Goal: Find specific page/section: Find specific page/section

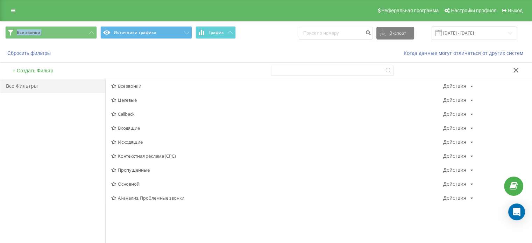
drag, startPoint x: 135, startPoint y: 128, endPoint x: 143, endPoint y: 128, distance: 7.4
click at [136, 128] on span "Входящие" at bounding box center [277, 128] width 332 height 5
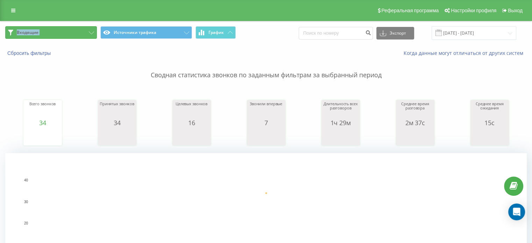
click at [69, 36] on button "Входящие" at bounding box center [51, 32] width 92 height 13
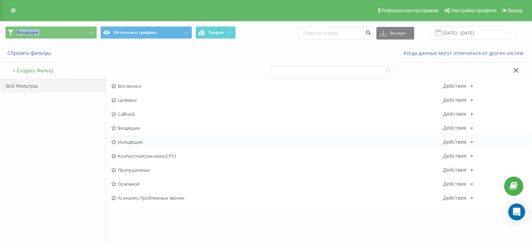
click at [136, 142] on span "Исходящие" at bounding box center [277, 142] width 332 height 5
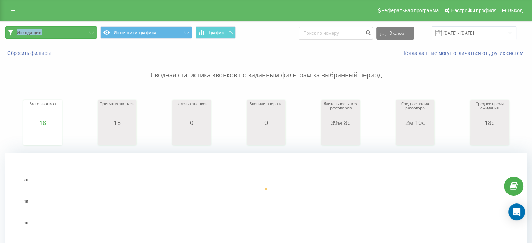
click at [67, 35] on button "Исходящие" at bounding box center [51, 32] width 92 height 13
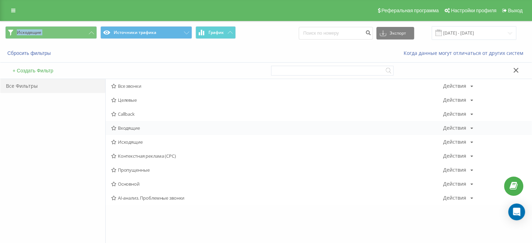
click at [127, 127] on span "Входящие" at bounding box center [277, 128] width 332 height 5
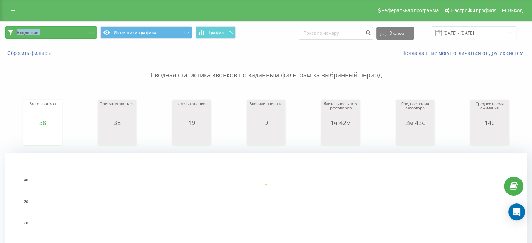
click at [66, 27] on button "Входящие" at bounding box center [51, 32] width 92 height 13
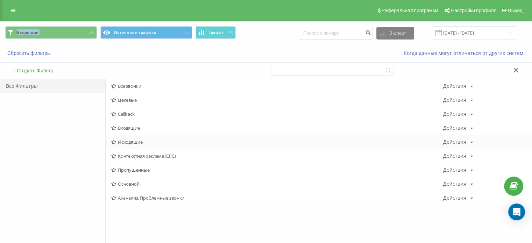
click at [133, 140] on span "Исходящие" at bounding box center [277, 142] width 332 height 5
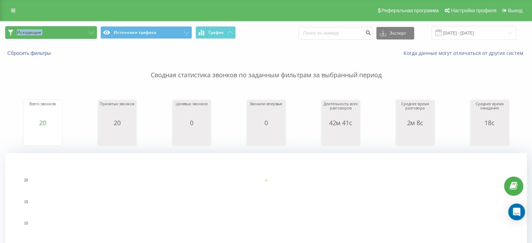
click at [33, 36] on button "Исходящие" at bounding box center [51, 32] width 92 height 13
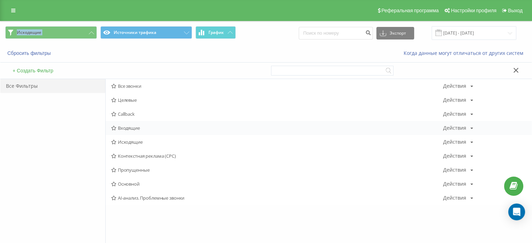
click at [147, 126] on span "Входящие" at bounding box center [277, 128] width 332 height 5
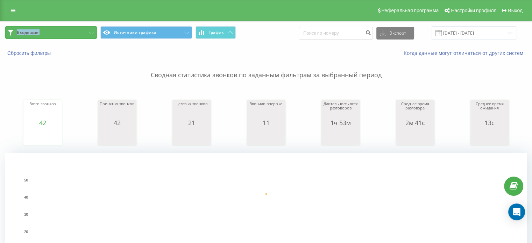
click at [84, 32] on button "Входящие" at bounding box center [51, 32] width 92 height 13
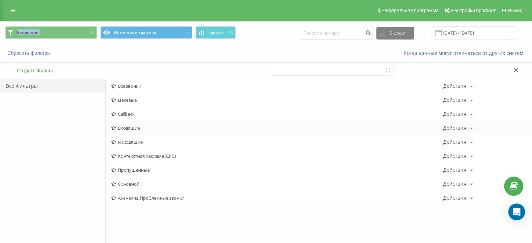
click at [131, 124] on div "Входящие Действия Редактировать Копировать Удалить По умолчанию Поделиться" at bounding box center [319, 128] width 426 height 14
click at [131, 126] on span "Входящие" at bounding box center [277, 128] width 332 height 5
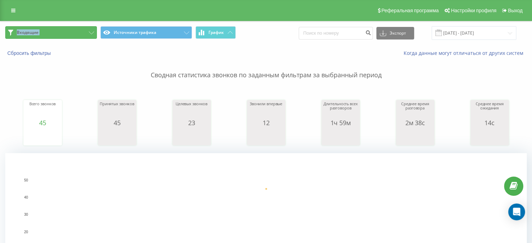
click at [73, 31] on button "Входящие" at bounding box center [51, 32] width 92 height 13
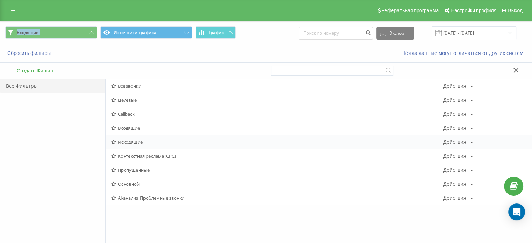
click at [141, 140] on span "Исходящие" at bounding box center [277, 142] width 332 height 5
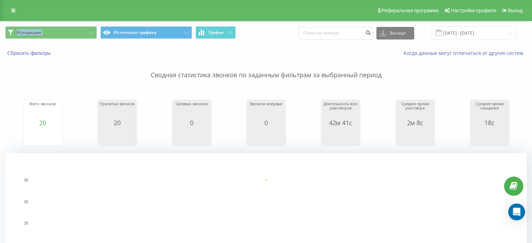
click at [81, 40] on div "Исходящие Источники трафика График Экспорт .csv .xls .xlsx [DATE] - [DATE]" at bounding box center [265, 32] width 531 height 23
click at [82, 36] on button "Исходящие" at bounding box center [51, 32] width 92 height 13
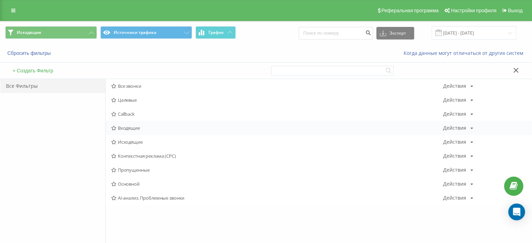
click at [135, 128] on span "Входящие" at bounding box center [277, 128] width 332 height 5
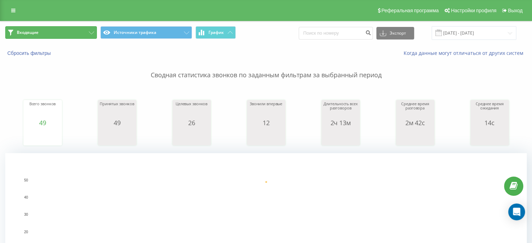
click at [67, 29] on button "Входящие" at bounding box center [51, 32] width 92 height 13
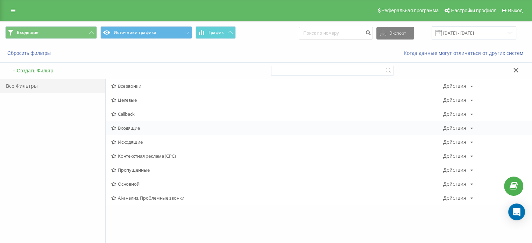
click at [147, 123] on div "Входящие Действия Редактировать Копировать Удалить По умолчанию Поделиться" at bounding box center [319, 128] width 426 height 14
click at [152, 131] on div "Входящие Действия Редактировать Копировать Удалить По умолчанию Поделиться" at bounding box center [319, 128] width 426 height 14
click at [141, 127] on span "Входящие" at bounding box center [277, 128] width 332 height 5
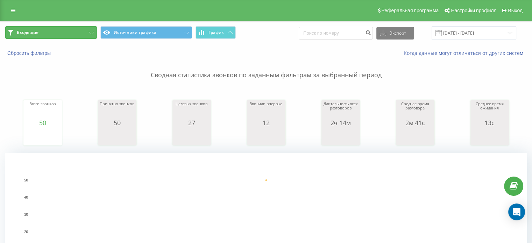
click at [15, 33] on button "Входящие" at bounding box center [51, 32] width 92 height 13
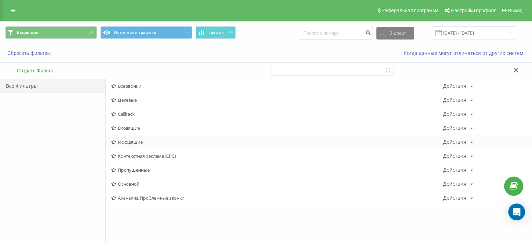
click at [134, 137] on div "Исходящие Действия Редактировать Копировать Удалить По умолчанию Поделиться" at bounding box center [319, 142] width 426 height 14
click at [141, 143] on span "Исходящие" at bounding box center [277, 142] width 332 height 5
